Goal: Check status: Check status

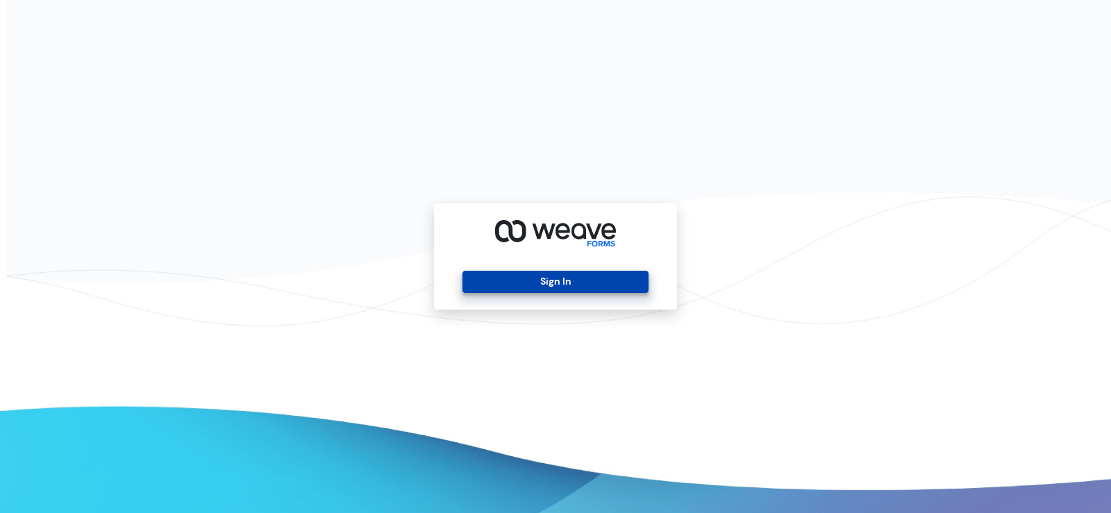
click at [530, 283] on button "Sign In" at bounding box center [555, 282] width 185 height 22
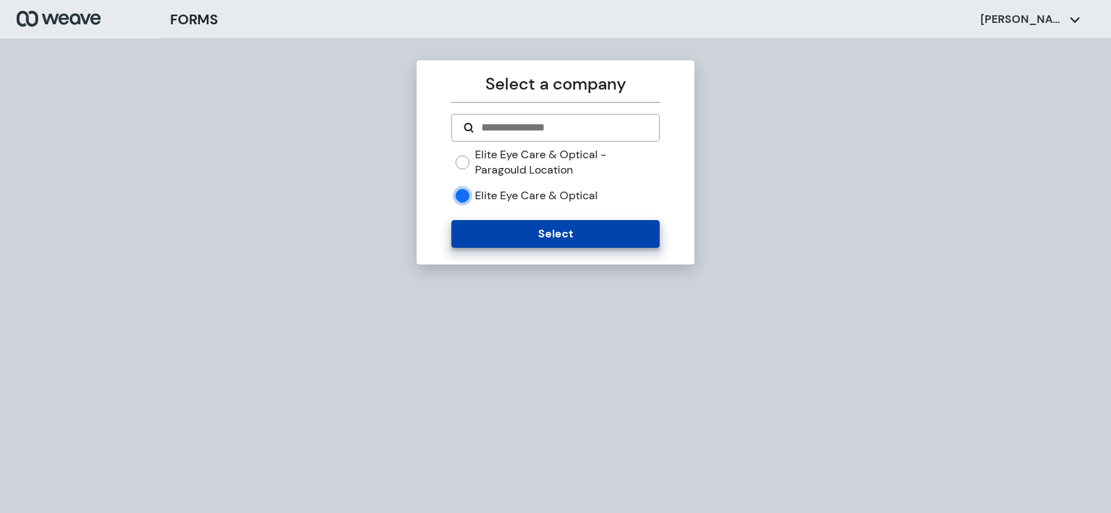
click at [493, 235] on button "Select" at bounding box center [556, 234] width 208 height 28
